Goal: Information Seeking & Learning: Check status

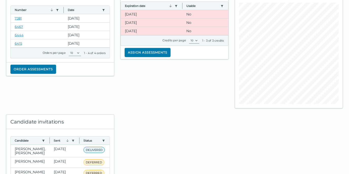
scroll to position [111, 0]
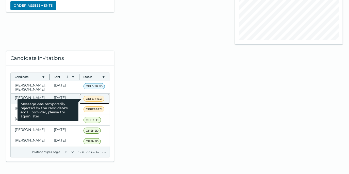
click at [88, 96] on span "DEFERRED" at bounding box center [93, 99] width 21 height 6
drag, startPoint x: 88, startPoint y: 96, endPoint x: 74, endPoint y: 96, distance: 14.5
click at [74, 99] on span "Message was temporarily rejected by the candidate's email provider, please try …" at bounding box center [47, 110] width 61 height 22
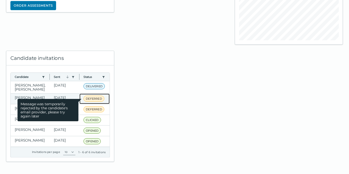
click at [68, 99] on span "Message was temporarily rejected by the candidate's email provider, please try …" at bounding box center [47, 110] width 61 height 22
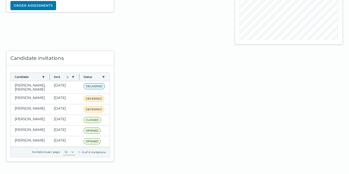
click at [184, 106] on div at bounding box center [174, 103] width 114 height 117
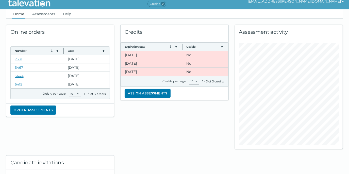
scroll to position [0, 0]
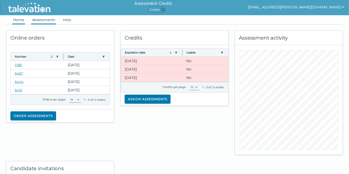
click at [38, 20] on link "Assessments" at bounding box center [43, 19] width 25 height 9
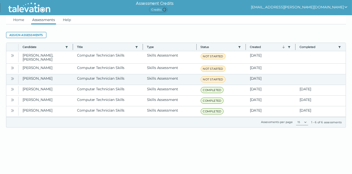
click at [12, 77] on icon "Open" at bounding box center [12, 79] width 4 height 4
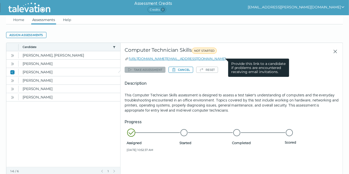
drag, startPoint x: 234, startPoint y: 59, endPoint x: 128, endPoint y: 60, distance: 105.7
click at [128, 60] on div "[URL][DOMAIN_NAME][EMAIL_ADDRESS][DOMAIN_NAME] Provide this link to a candidate…" at bounding box center [231, 58] width 214 height 5
drag, startPoint x: 128, startPoint y: 60, endPoint x: 134, endPoint y: 58, distance: 5.5
copy link "[URL][DOMAIN_NAME][EMAIL_ADDRESS][DOMAIN_NAME]"
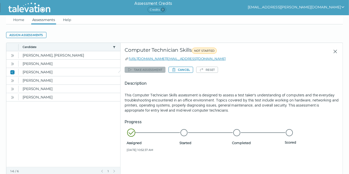
drag, startPoint x: 232, startPoint y: 63, endPoint x: 247, endPoint y: 64, distance: 15.8
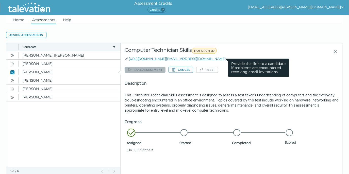
drag, startPoint x: 231, startPoint y: 63, endPoint x: 272, endPoint y: 74, distance: 42.6
click at [272, 74] on clr-tooltip-content "Provide this link to a candidate if problems are encountered receiving email in…" at bounding box center [258, 68] width 61 height 18
drag, startPoint x: 272, startPoint y: 74, endPoint x: 267, endPoint y: 69, distance: 7.2
copy clr-tooltip-content "Provide this link to a candidate if problems are encountered receiving email in…"
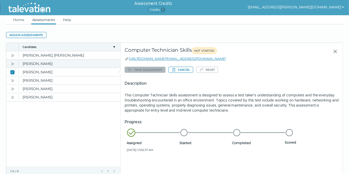
click at [11, 63] on icon "Open" at bounding box center [12, 63] width 2 height 3
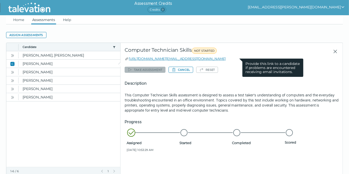
drag, startPoint x: 240, startPoint y: 59, endPoint x: 128, endPoint y: 57, distance: 112.1
click at [128, 57] on div "[URL][DOMAIN_NAME][EMAIL_ADDRESS][DOMAIN_NAME] Provide this link to a candidate…" at bounding box center [231, 58] width 214 height 5
drag, startPoint x: 128, startPoint y: 57, endPoint x: 133, endPoint y: 57, distance: 5.3
copy link "[URL][DOMAIN_NAME][EMAIL_ADDRESS][DOMAIN_NAME]"
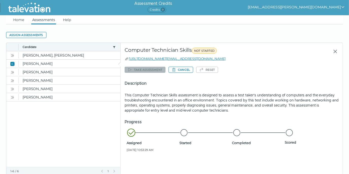
click at [188, 89] on div "Description This Computer Technician Skills assessment is designed to assess a …" at bounding box center [231, 96] width 214 height 32
click at [10, 55] on button "Open" at bounding box center [12, 55] width 6 height 6
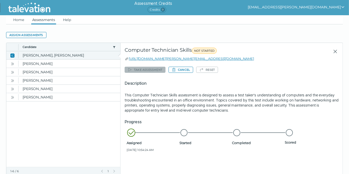
click at [13, 54] on icon "Close" at bounding box center [12, 55] width 4 height 4
click at [19, 22] on link "Home" at bounding box center [18, 19] width 13 height 9
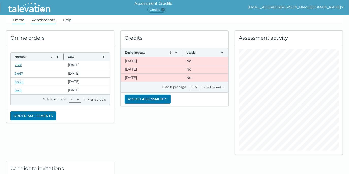
click at [45, 20] on link "Assessments" at bounding box center [43, 19] width 25 height 9
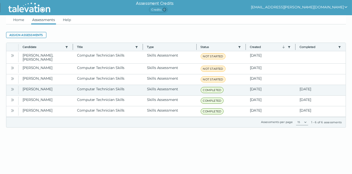
click at [11, 87] on icon "Open" at bounding box center [12, 89] width 4 height 4
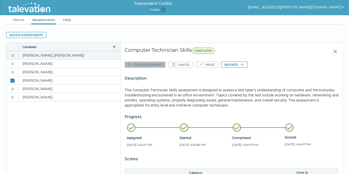
click at [14, 54] on icon "Open" at bounding box center [12, 55] width 4 height 4
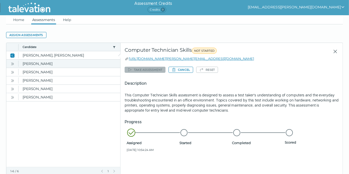
click at [12, 63] on icon "Open" at bounding box center [12, 64] width 4 height 4
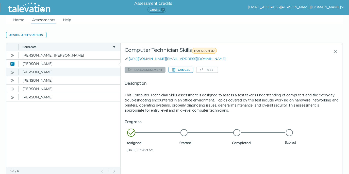
click at [12, 70] on icon "Open" at bounding box center [12, 72] width 4 height 4
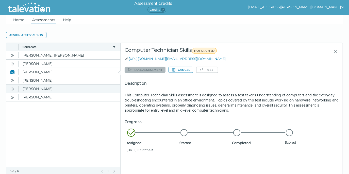
click at [13, 88] on icon "Open" at bounding box center [12, 89] width 4 height 4
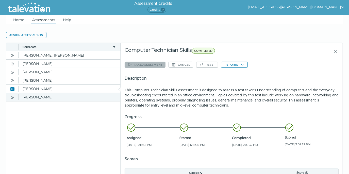
click at [14, 97] on icon "Open" at bounding box center [12, 97] width 4 height 4
click at [49, 114] on clr-dg-placeholder at bounding box center [63, 166] width 114 height 130
click at [335, 51] on icon "Close" at bounding box center [334, 51] width 3 height 3
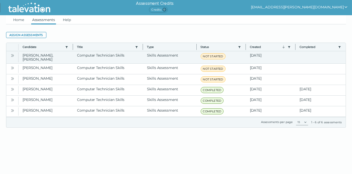
click at [9, 54] on button "Open" at bounding box center [12, 55] width 6 height 6
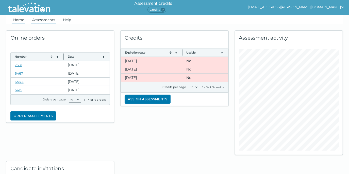
click at [42, 19] on link "Assessments" at bounding box center [43, 19] width 25 height 9
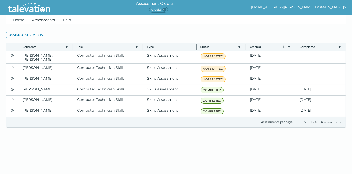
click at [345, 7] on icon "show user actions" at bounding box center [346, 7] width 3 height 2
click at [301, 16] on div "Sign out" at bounding box center [286, 17] width 30 height 6
